Goal: Information Seeking & Learning: Understand process/instructions

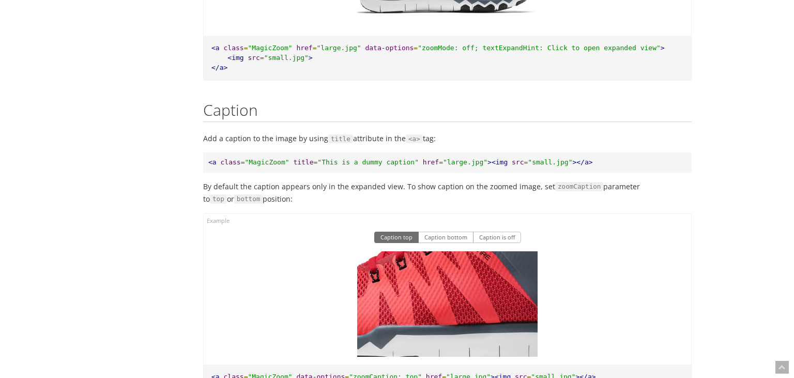
scroll to position [8625, 0]
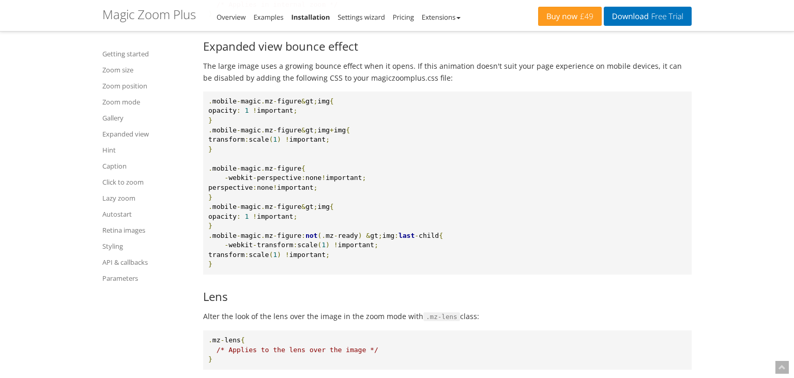
scroll to position [10043, 0]
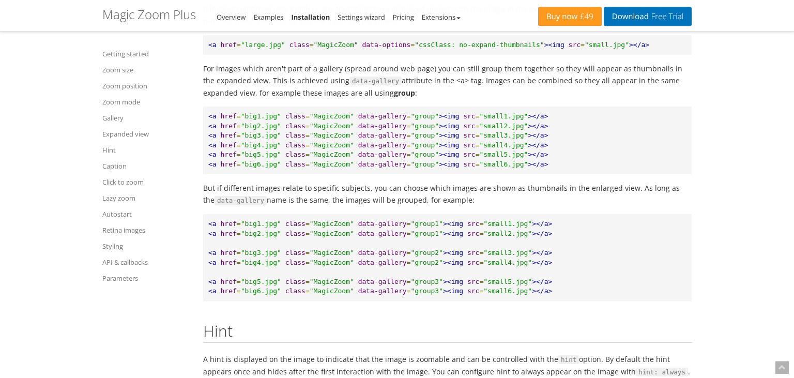
scroll to position [7533, 0]
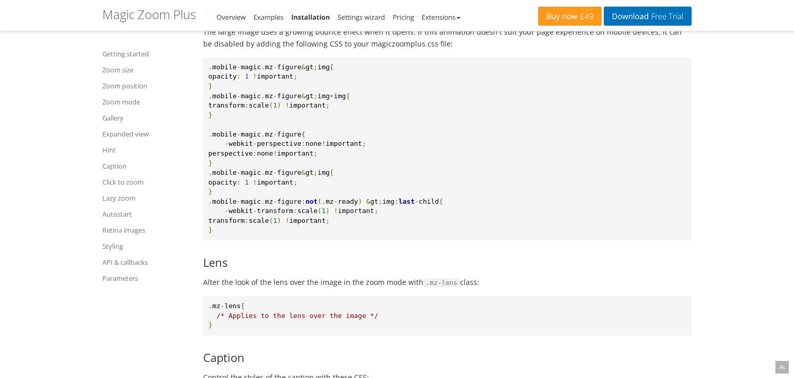
scroll to position [10152, 0]
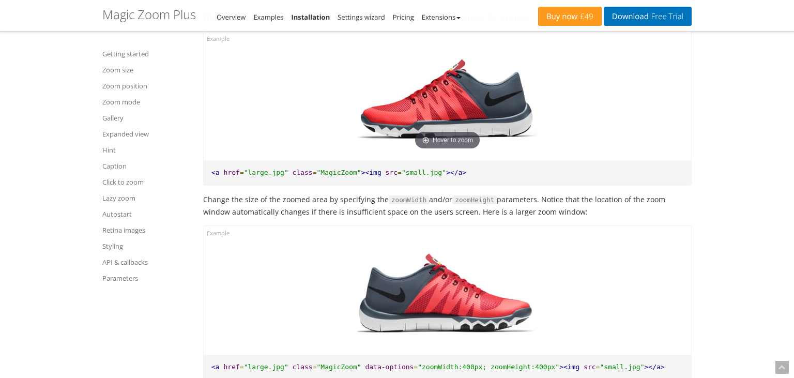
scroll to position [982, 0]
